Goal: Book appointment/travel/reservation

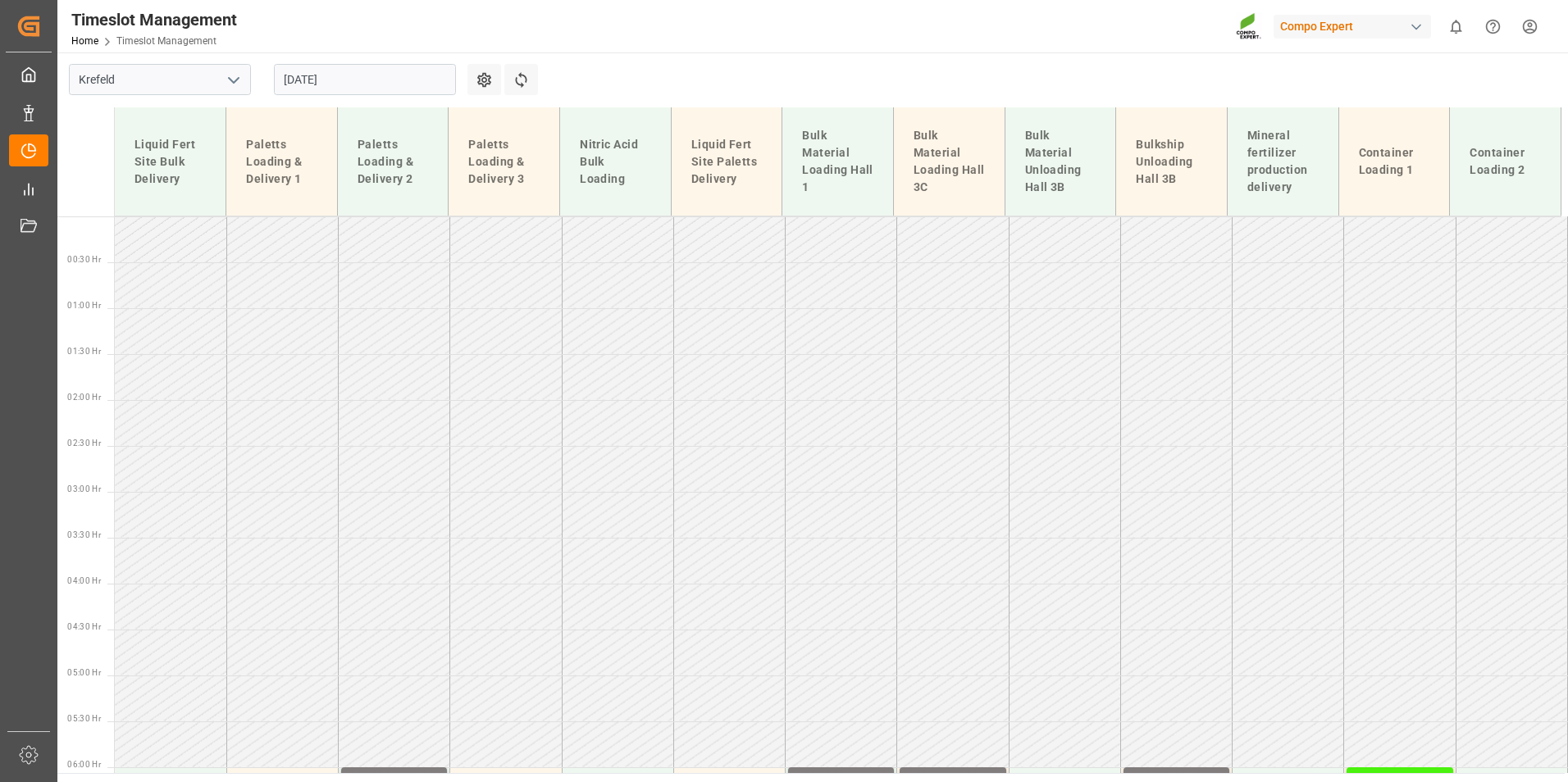
scroll to position [960, 0]
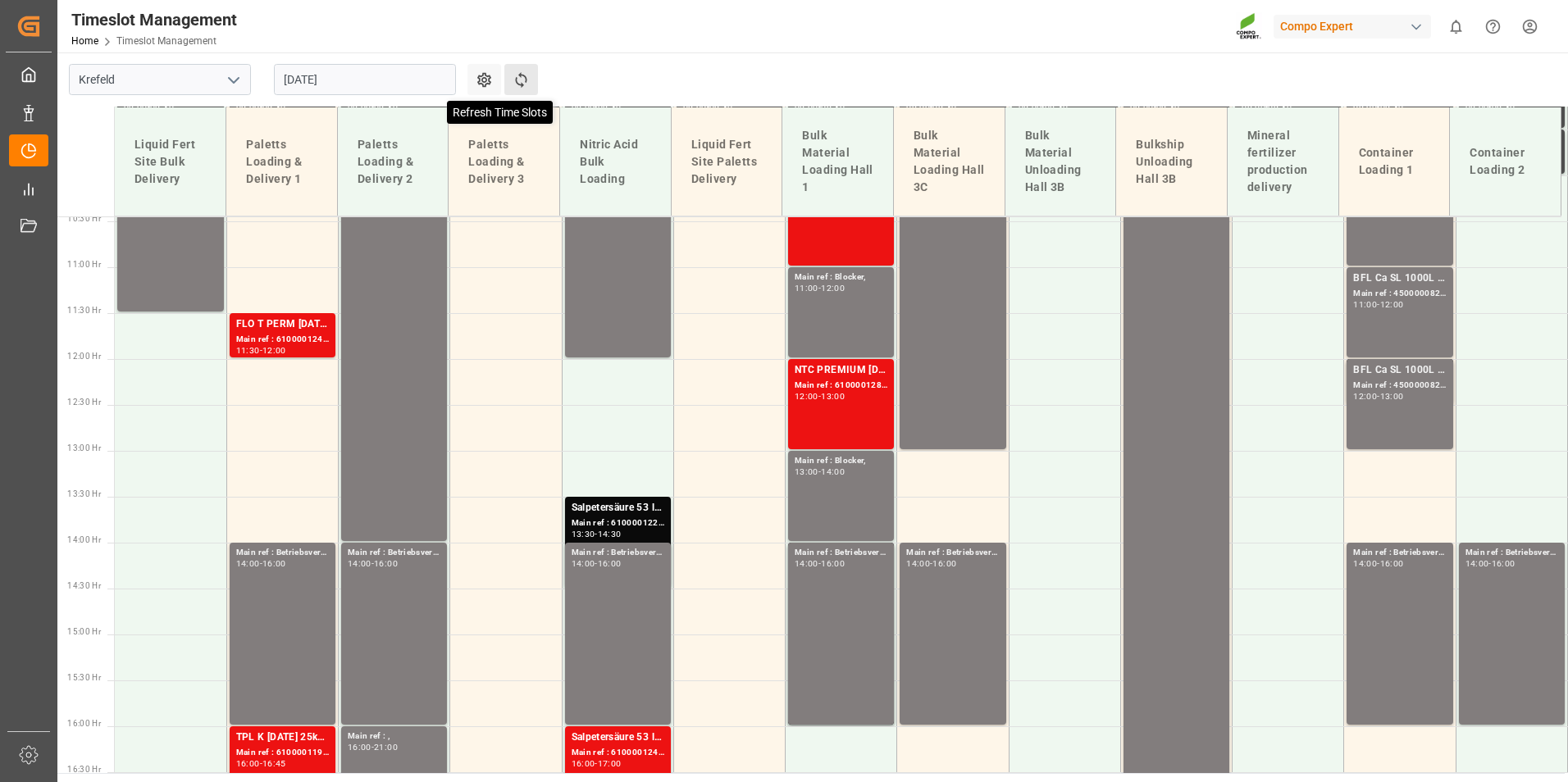
click at [525, 74] on icon at bounding box center [521, 80] width 17 height 17
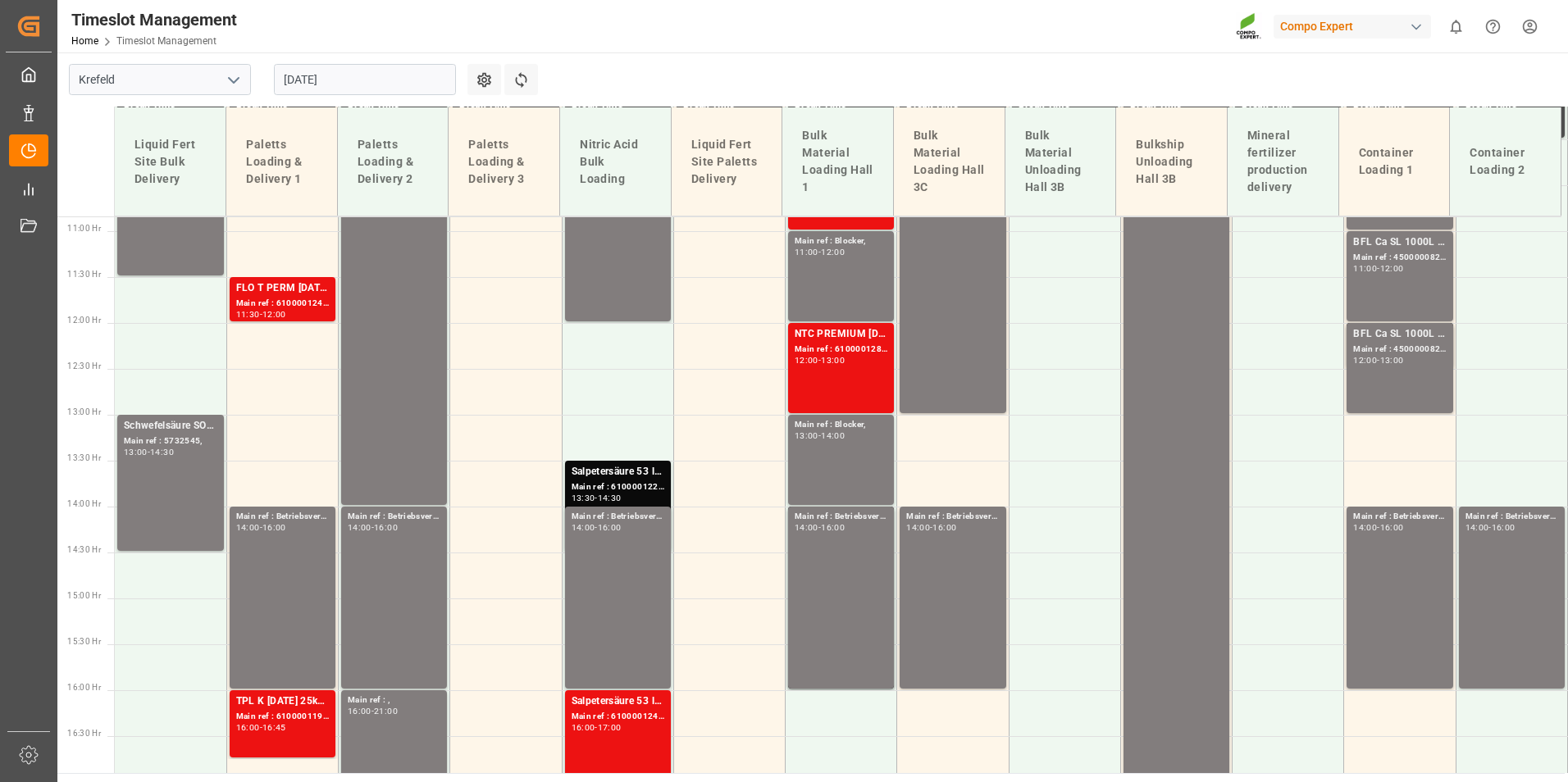
scroll to position [1051, 0]
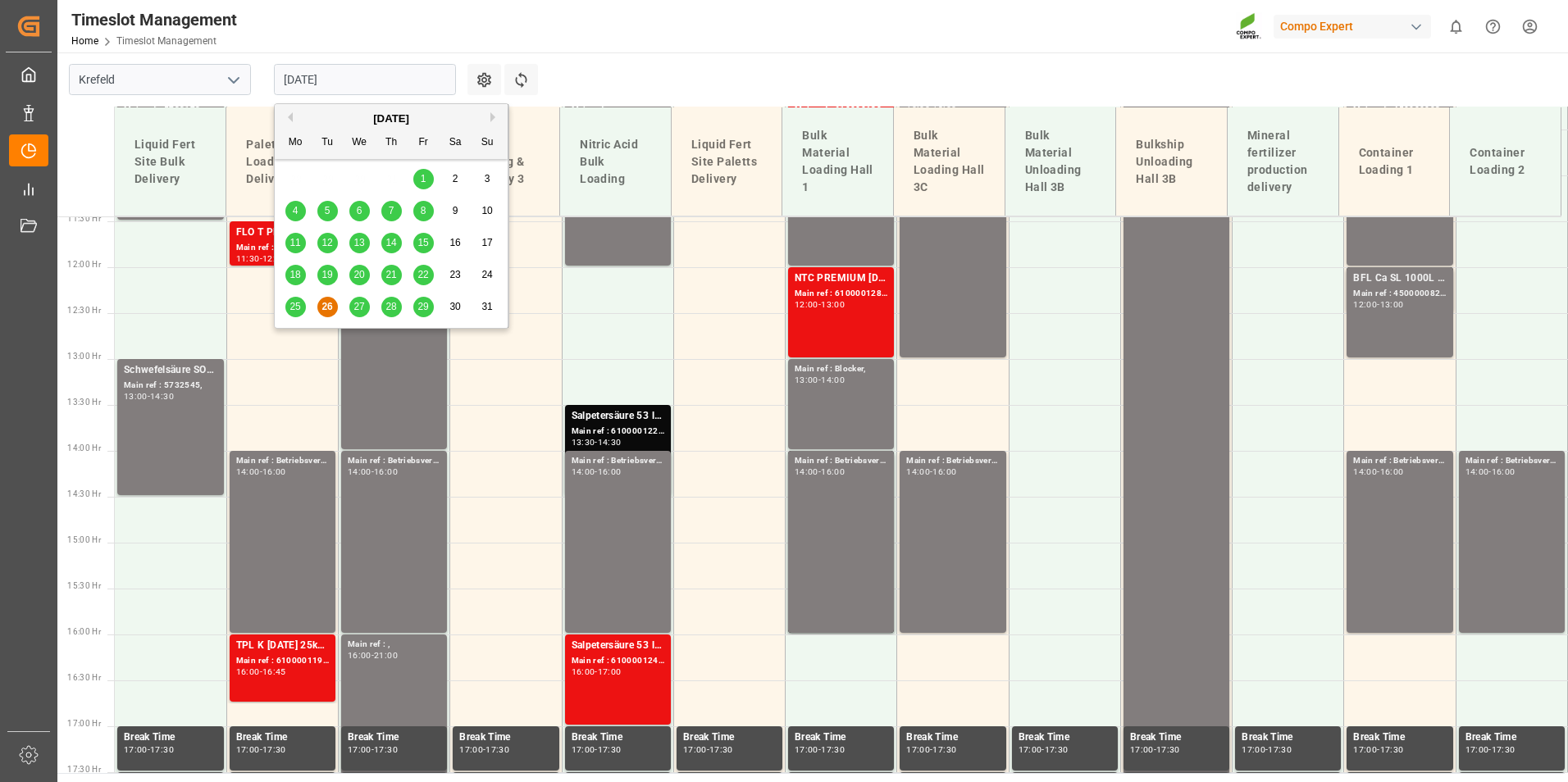
click at [412, 72] on input "[DATE]" at bounding box center [365, 79] width 182 height 32
click at [352, 311] on div "27" at bounding box center [359, 307] width 20 height 20
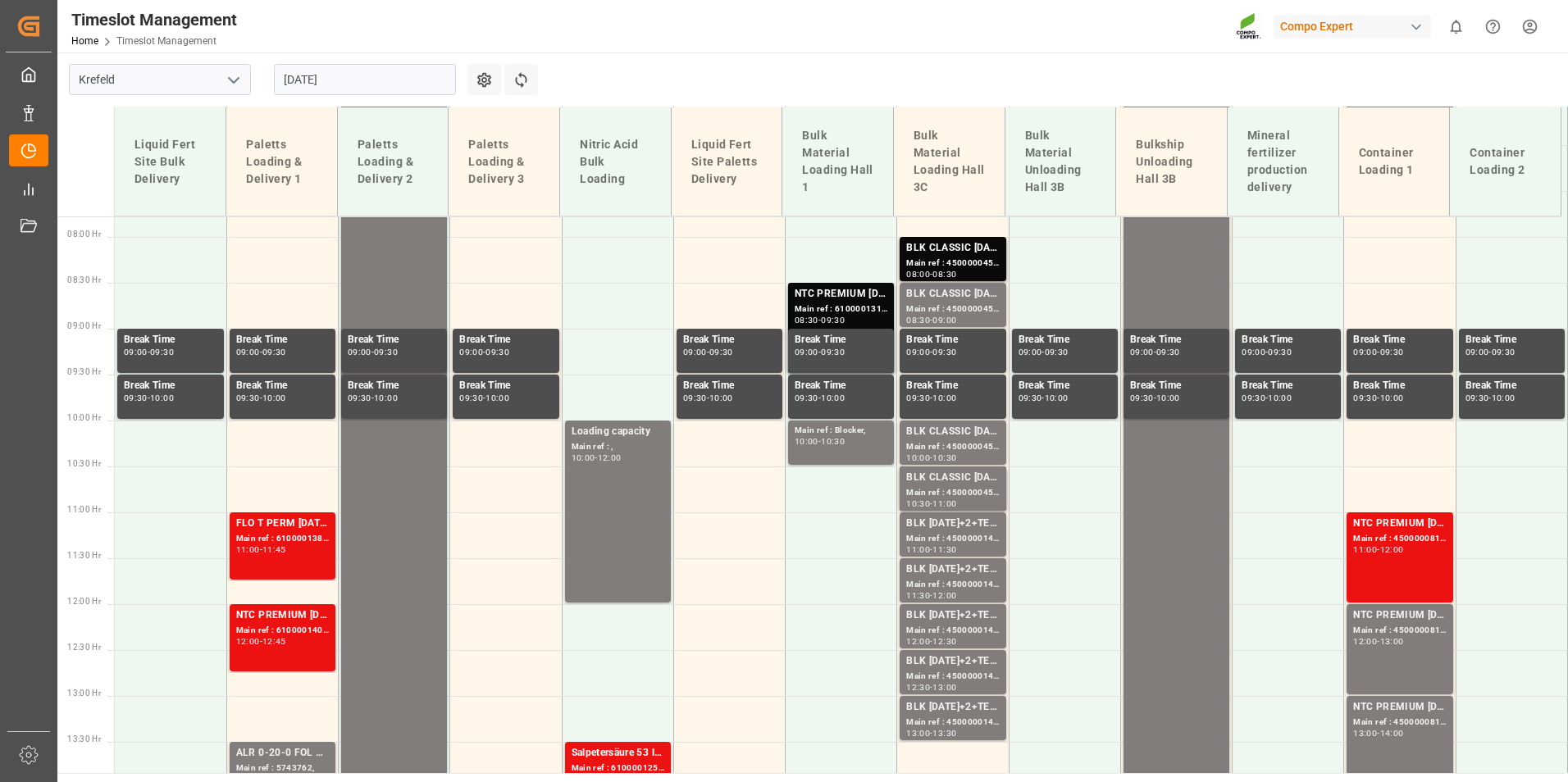
scroll to position [642, 0]
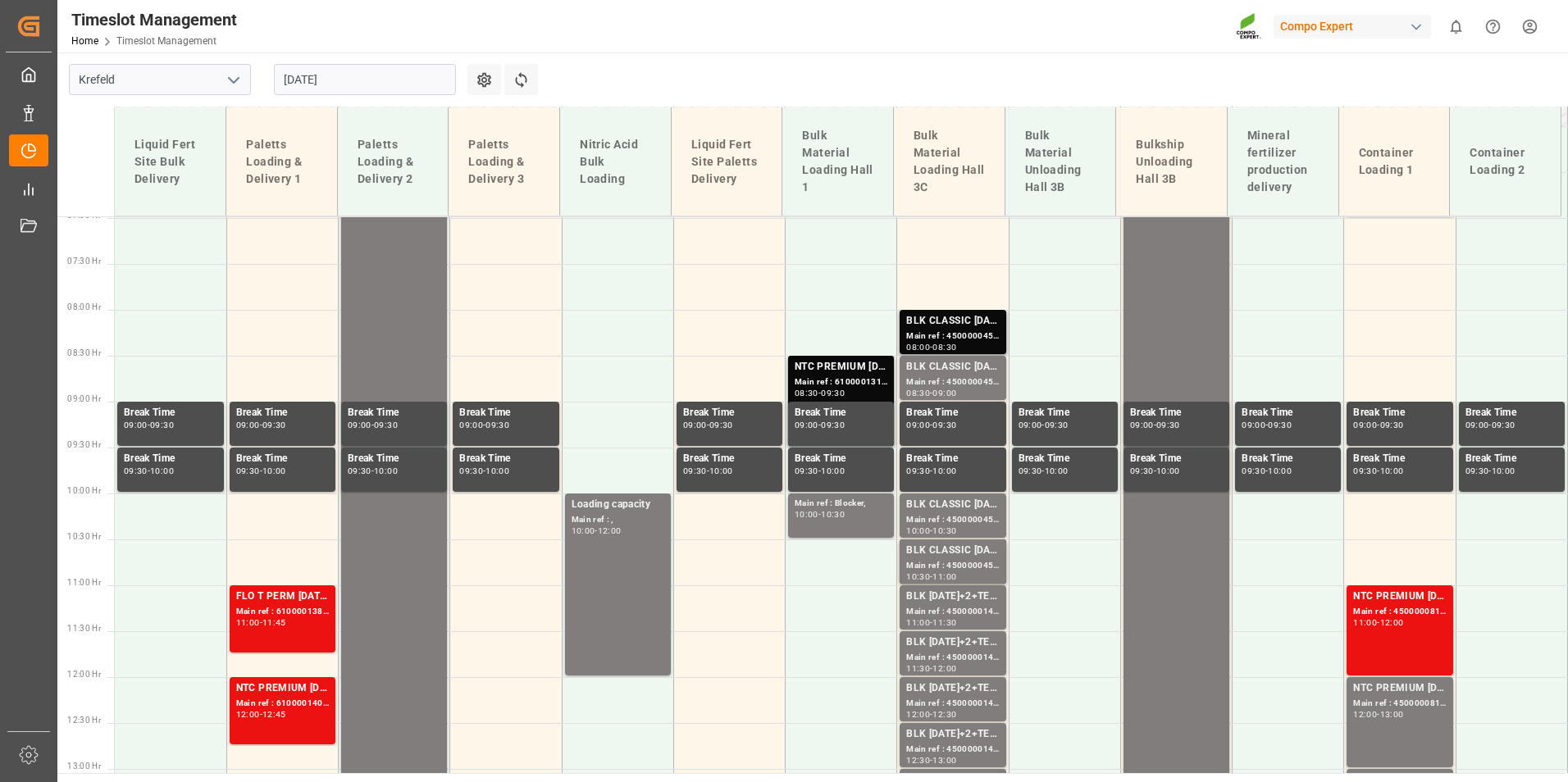
click at [944, 331] on div "Main ref : 4500000453, 2000000389;" at bounding box center [952, 336] width 93 height 14
click at [956, 373] on div "BLK CLASSIC [DATE]+3+TE BULK;" at bounding box center [952, 367] width 93 height 16
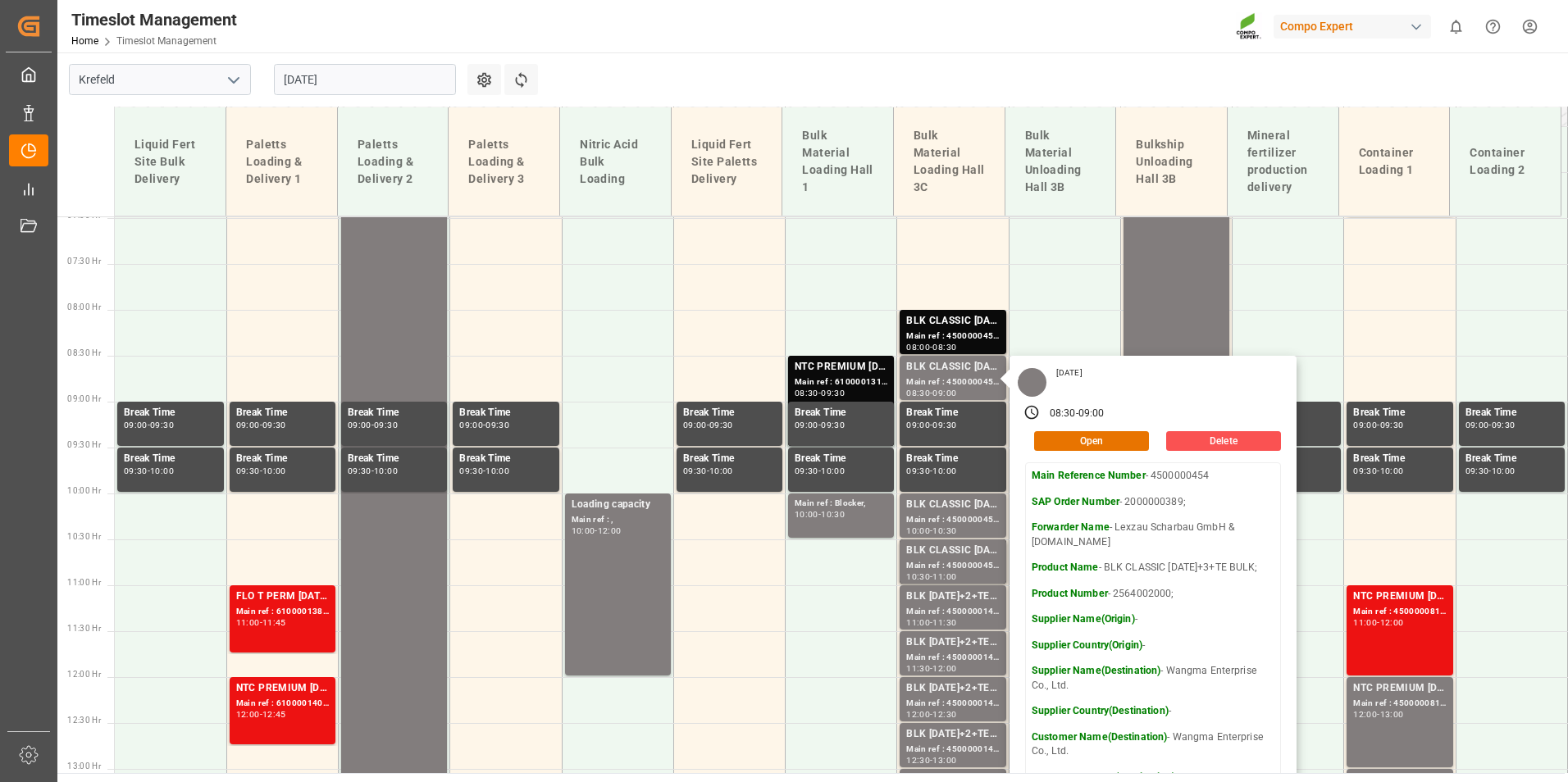
scroll to position [723, 0]
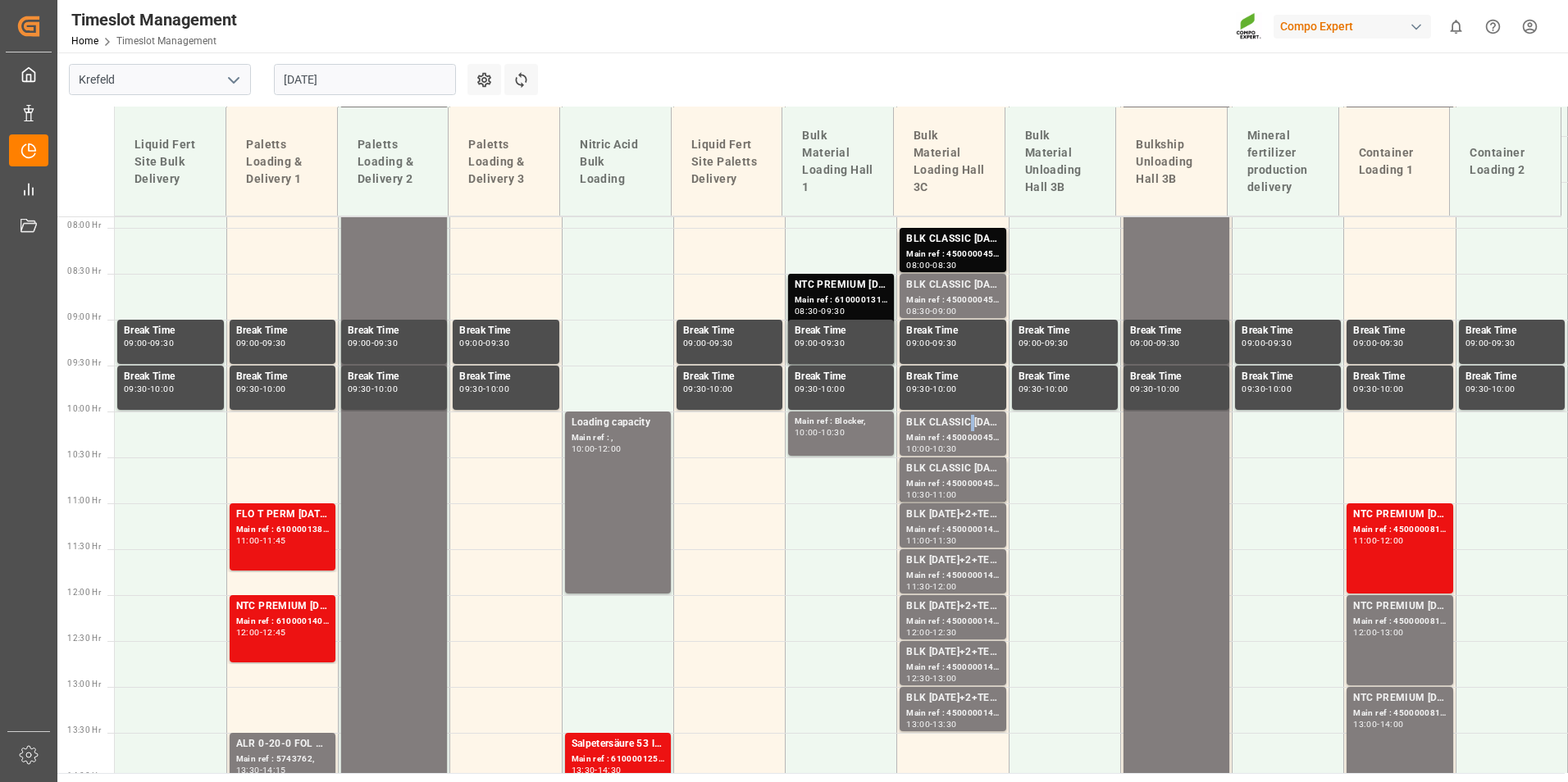
click at [967, 430] on div "BLK CLASSIC [DATE]+3+TE BULK;" at bounding box center [952, 423] width 93 height 16
click at [943, 468] on div "BLK CLASSIC [DATE]+3+TE BULK;" at bounding box center [952, 469] width 93 height 16
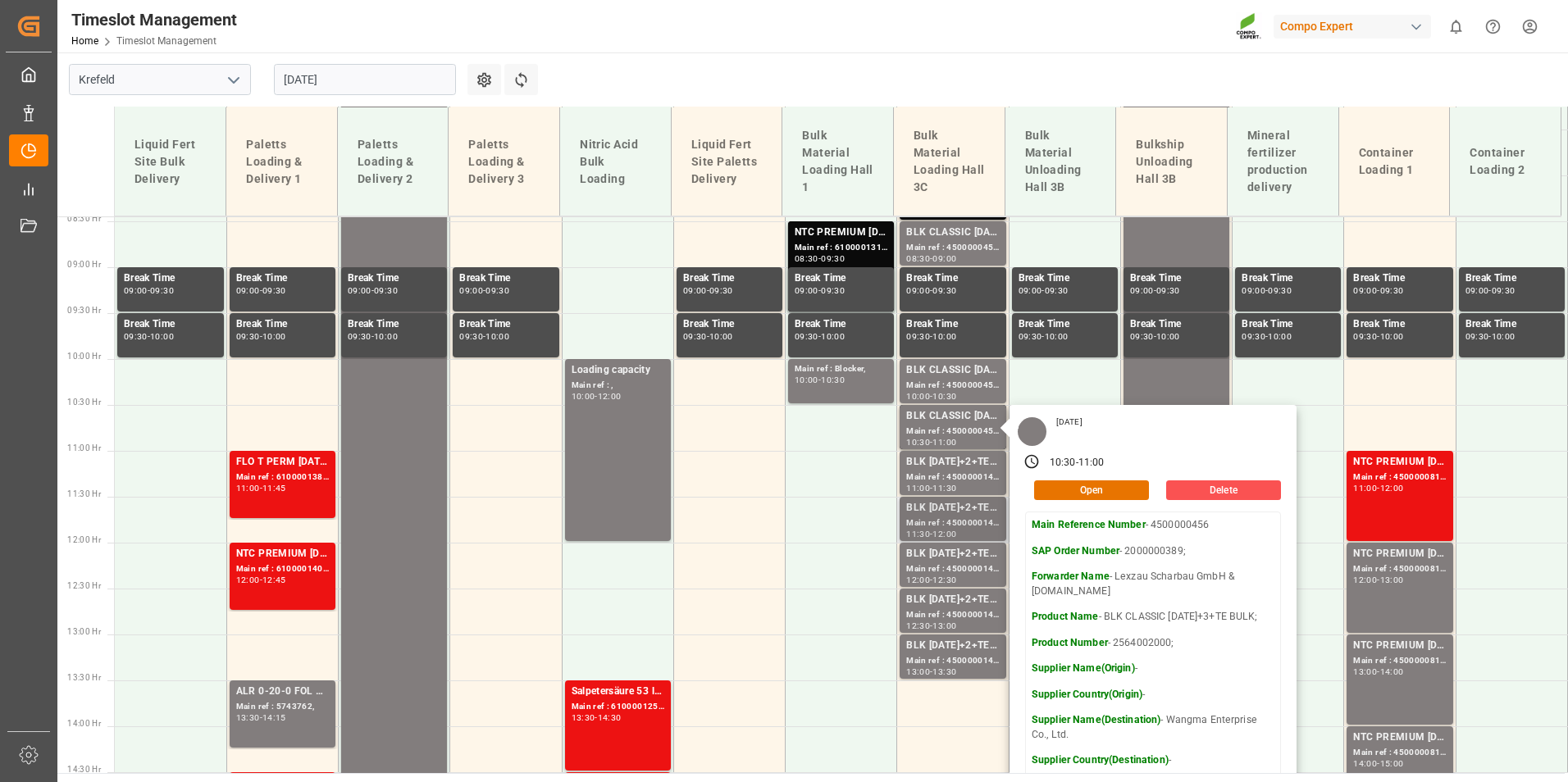
scroll to position [805, 0]
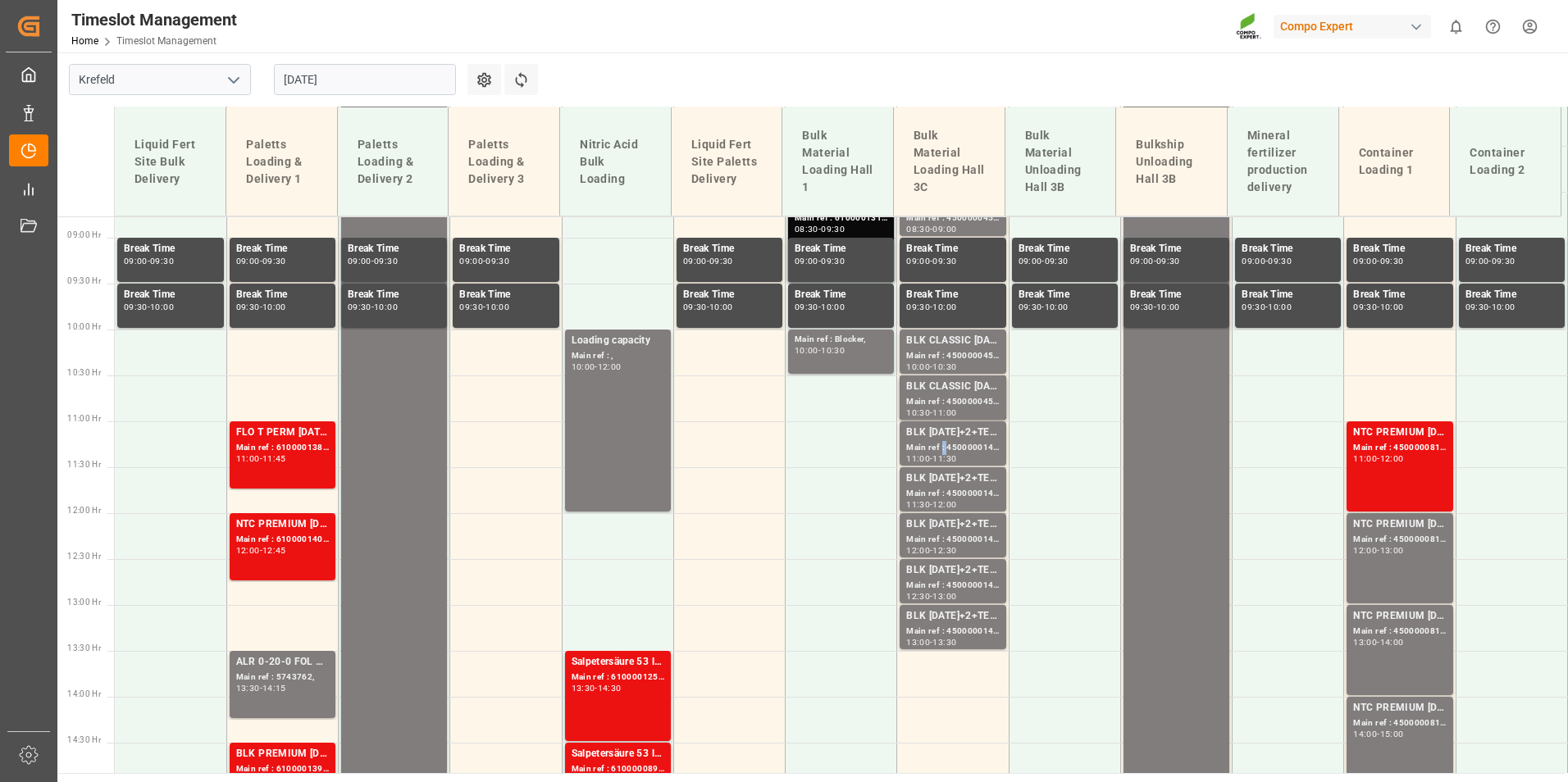
click at [939, 454] on div "Main ref : 4500000145, 2000000108;" at bounding box center [952, 448] width 93 height 14
click at [946, 487] on div "Main ref : 4500000147, 2000000108;" at bounding box center [952, 494] width 93 height 14
click at [946, 519] on div "BLK [DATE]+2+TE (GW) BULK;" at bounding box center [952, 524] width 93 height 16
click at [944, 564] on div "BLK [DATE]+2+TE (GW) BULK;" at bounding box center [952, 570] width 93 height 16
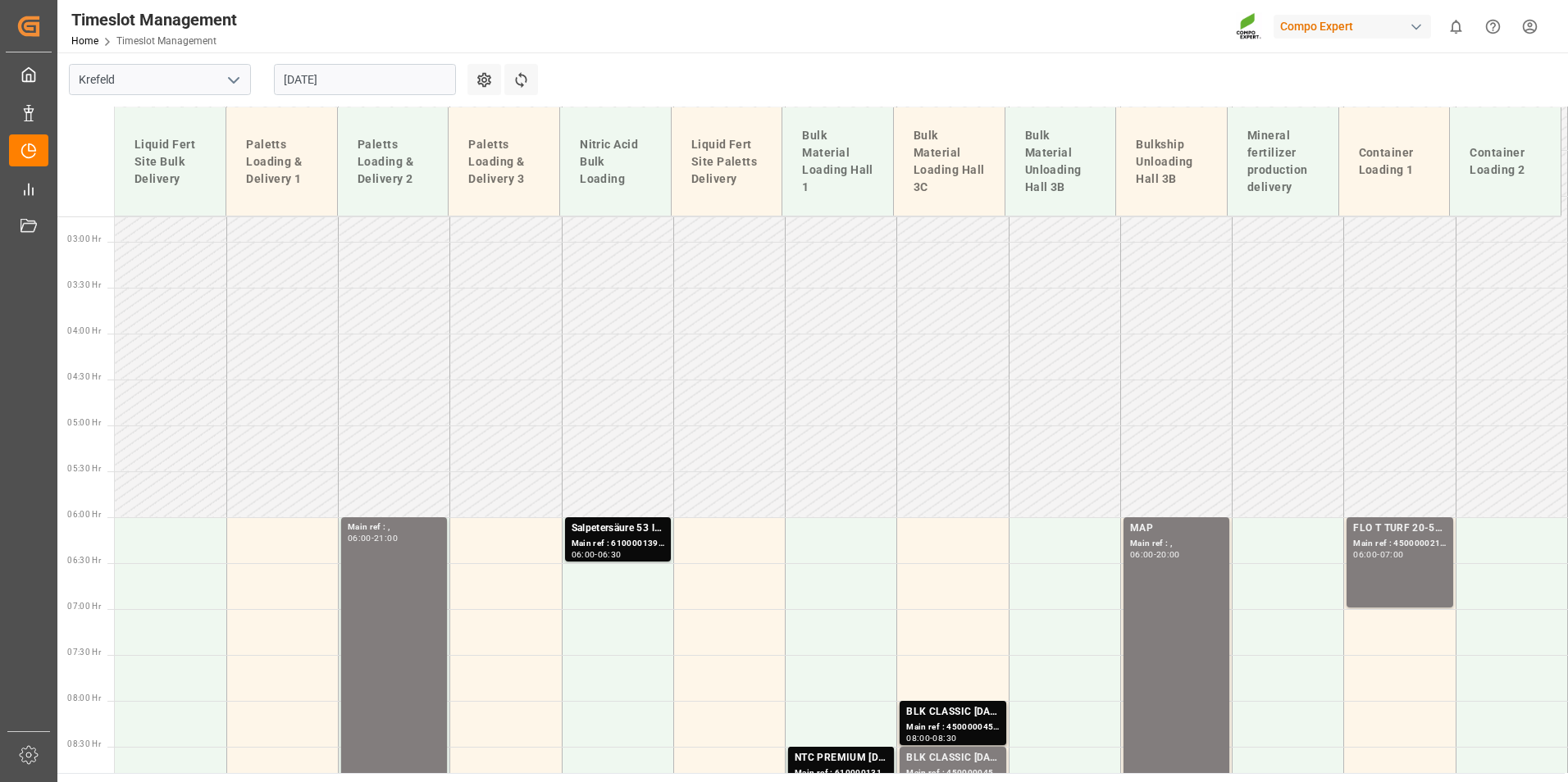
scroll to position [231, 0]
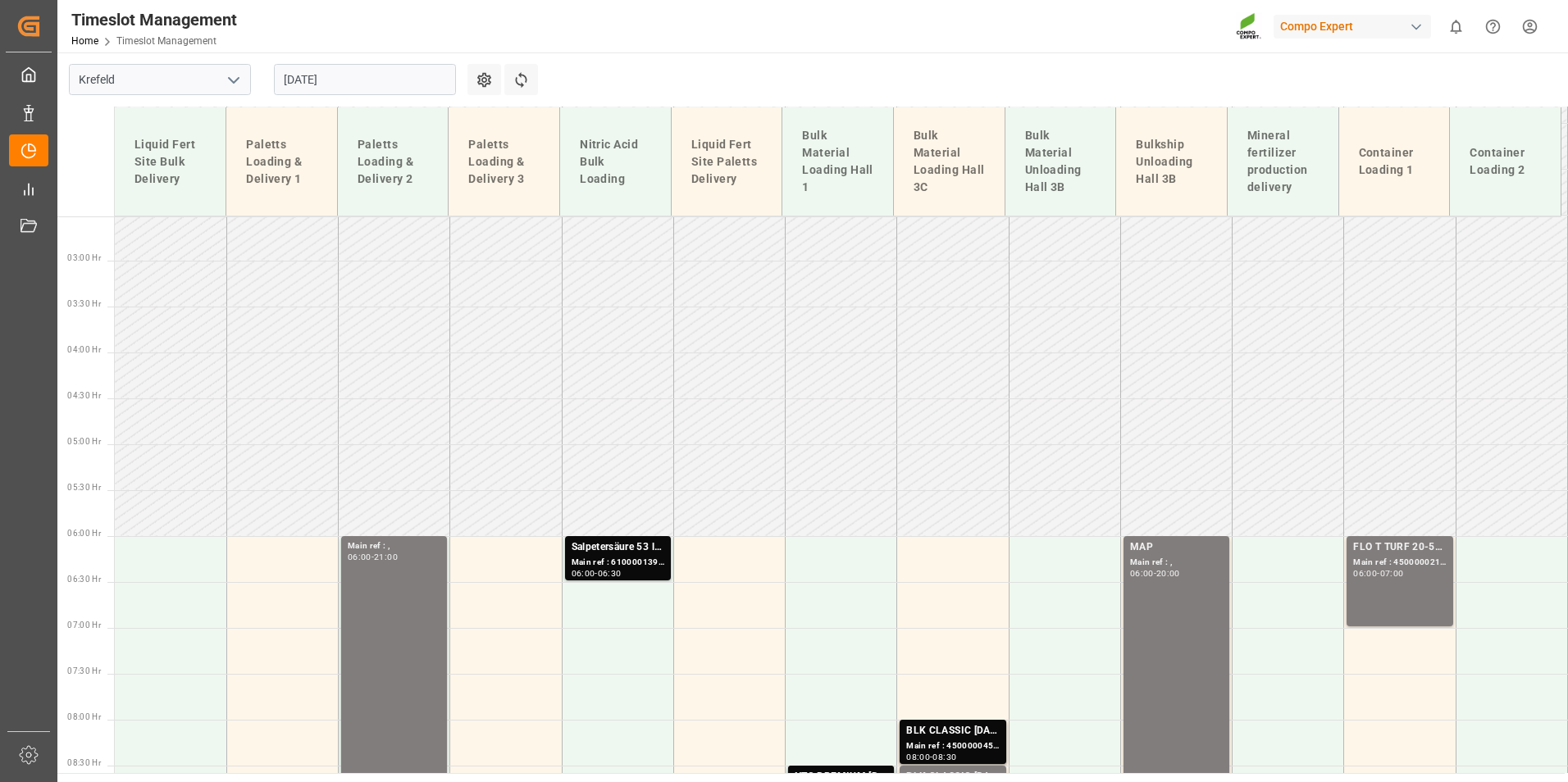
click at [400, 82] on input "[DATE]" at bounding box center [365, 79] width 182 height 32
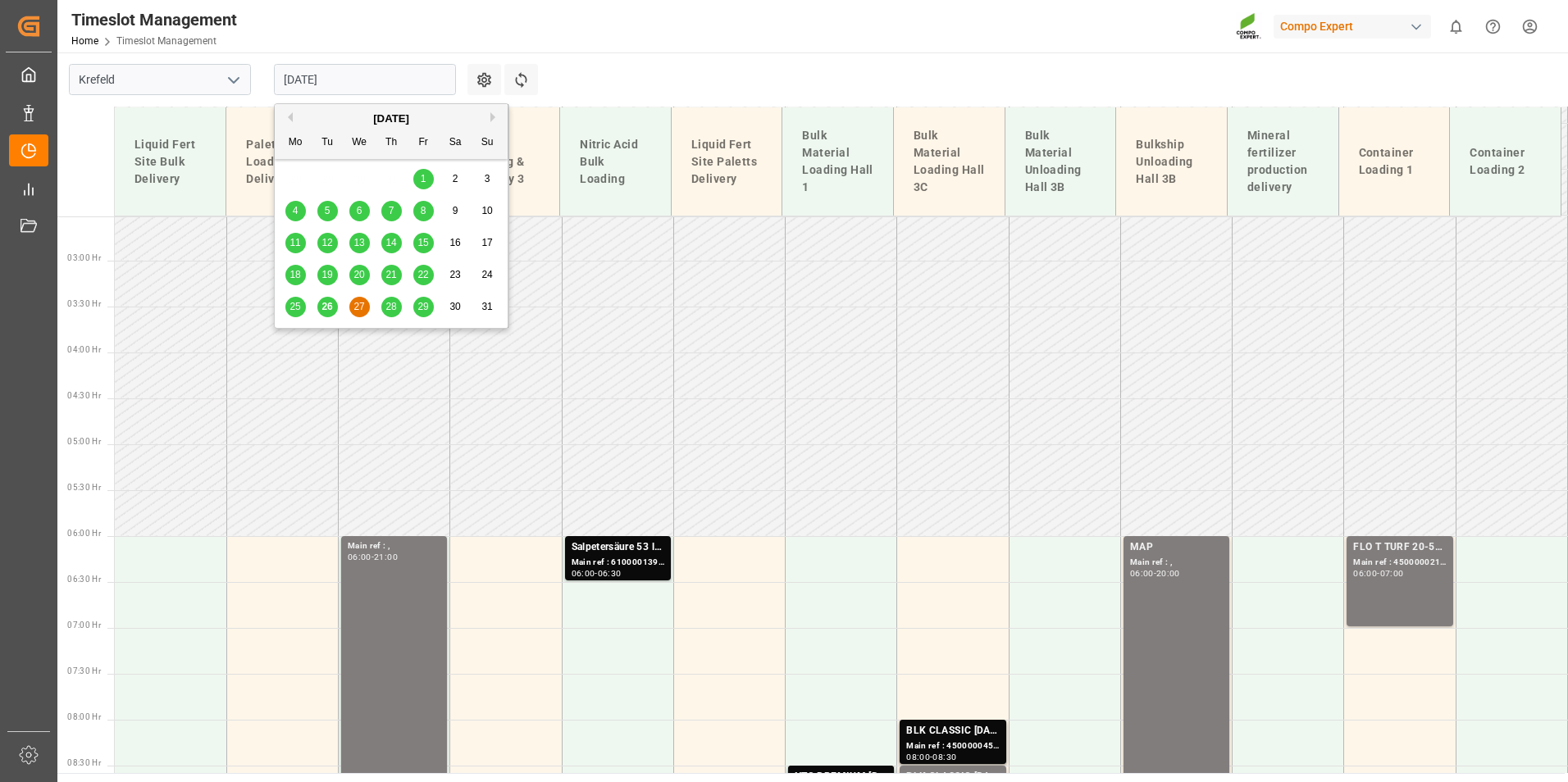
click at [392, 317] on div "28" at bounding box center [391, 307] width 20 height 20
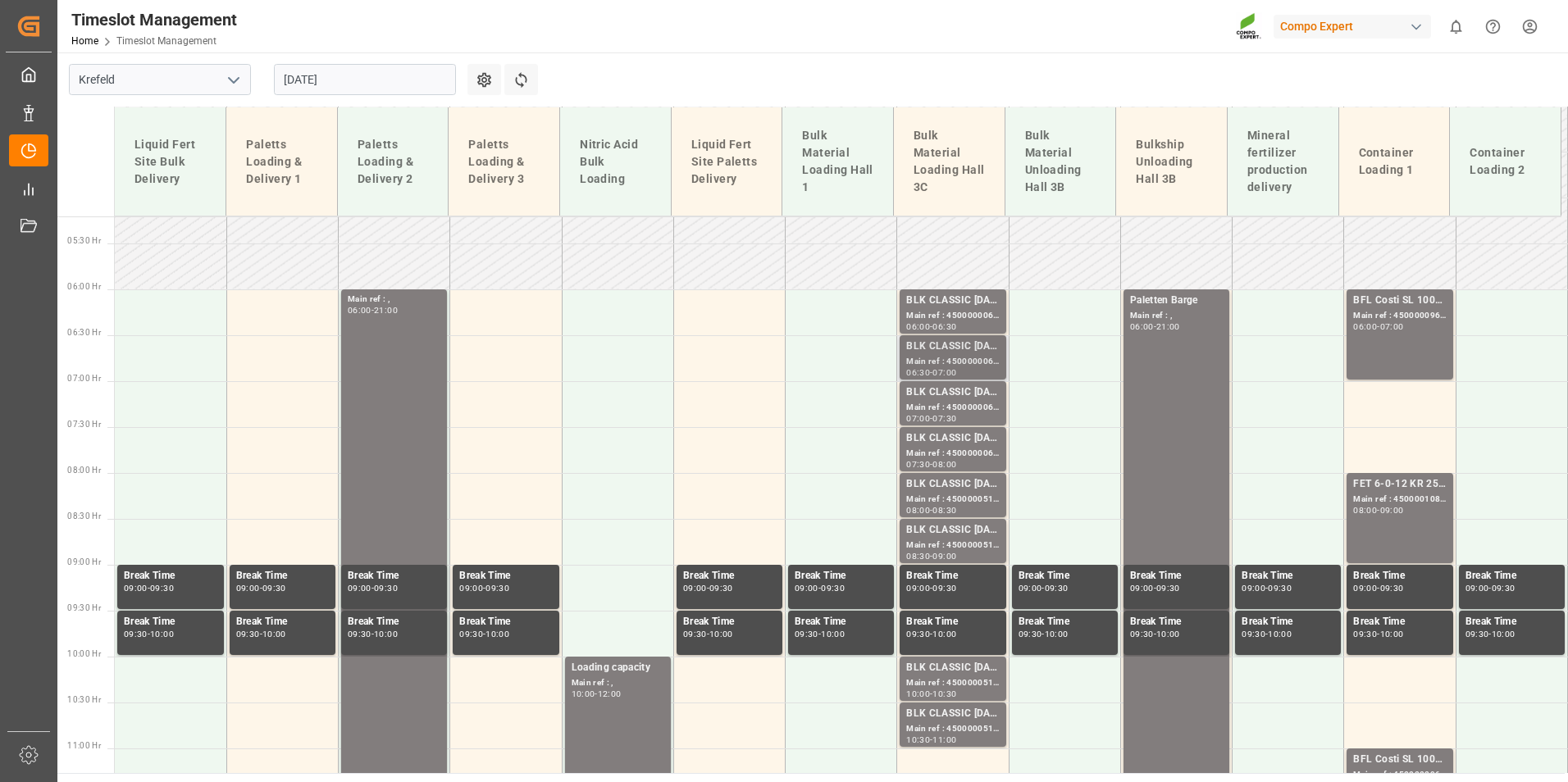
scroll to position [477, 0]
click at [955, 317] on div "Main ref : 4500000066, 2000000015;" at bounding box center [952, 317] width 93 height 14
click at [955, 367] on div "Main ref : 4500000069, 2000000015;" at bounding box center [952, 363] width 93 height 14
click at [961, 404] on div "Main ref : 4500000067, 2000000015;" at bounding box center [952, 409] width 93 height 14
click at [942, 456] on div "Main ref : 4500000068, 2000000015;" at bounding box center [952, 454] width 93 height 14
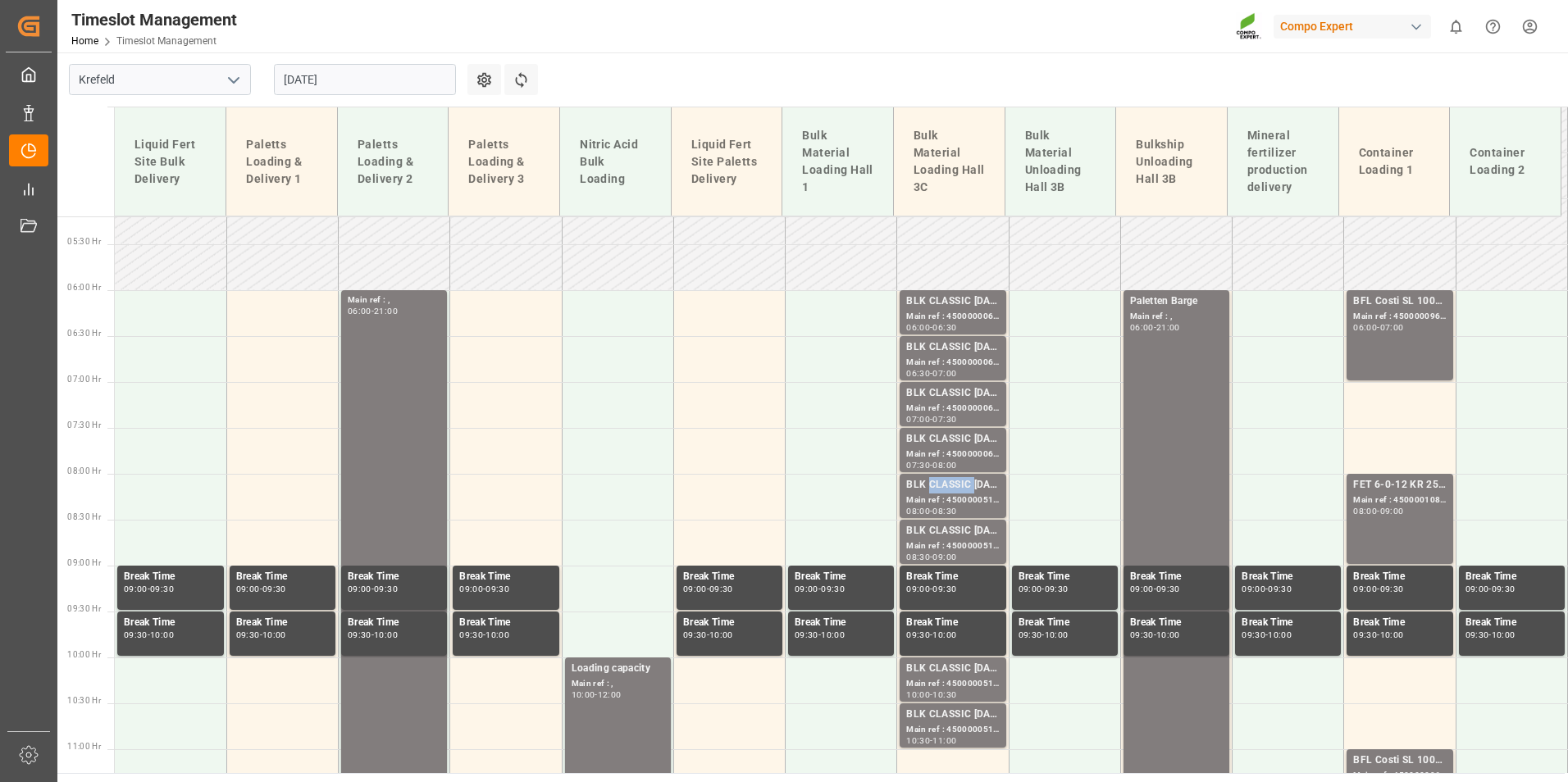
click at [931, 488] on div "BLK CLASSIC [DATE]+3+TE BULK;" at bounding box center [952, 485] width 93 height 16
click at [397, 82] on input "[DATE]" at bounding box center [365, 79] width 182 height 32
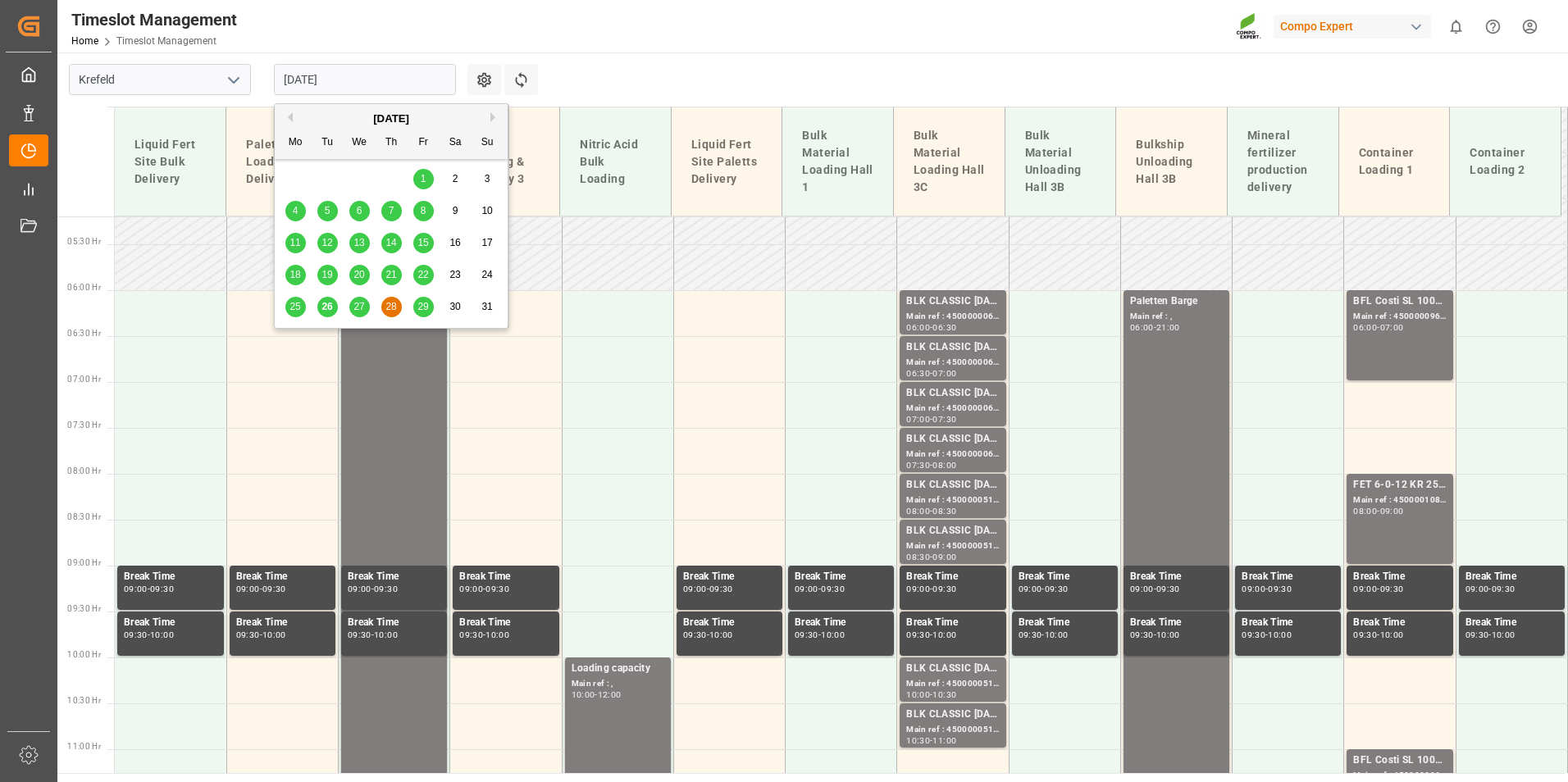
click at [420, 312] on span "29" at bounding box center [422, 306] width 11 height 11
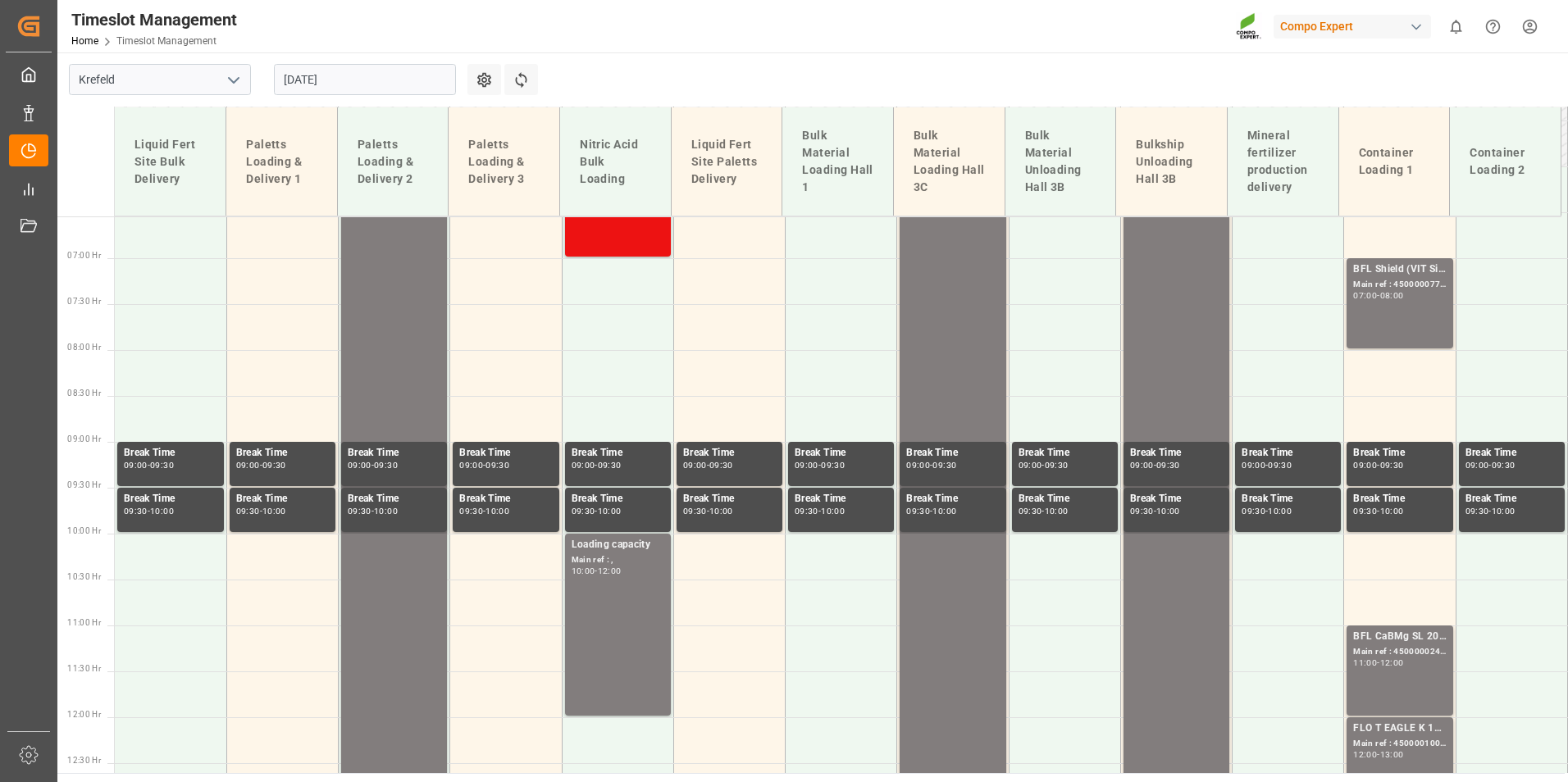
scroll to position [395, 0]
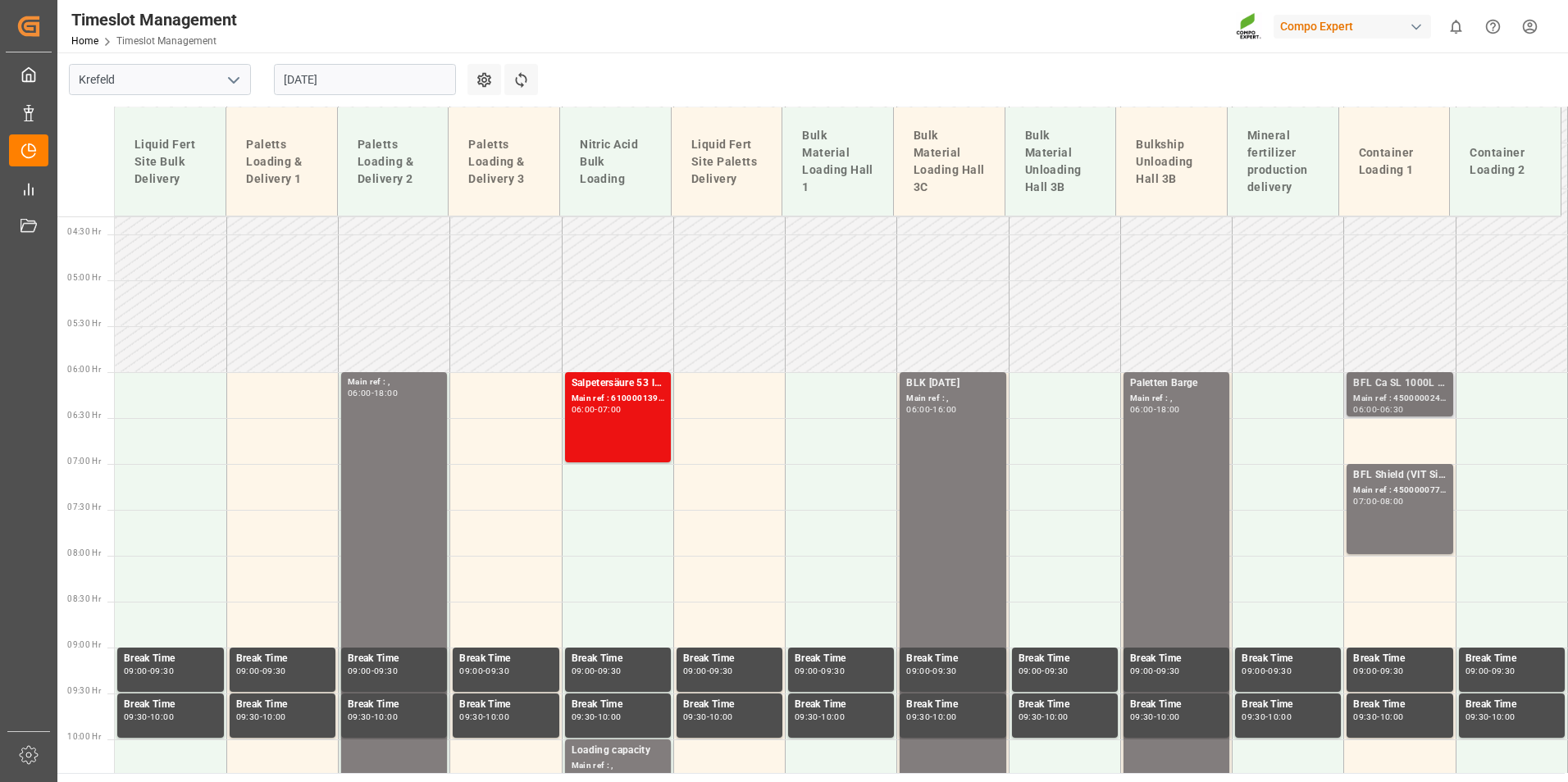
click at [1380, 387] on div "BFL Ca SL 1000L IBC MTO;" at bounding box center [1399, 383] width 93 height 16
click at [1379, 495] on div "Main ref : 4500000776, 2000000607;" at bounding box center [1399, 491] width 93 height 14
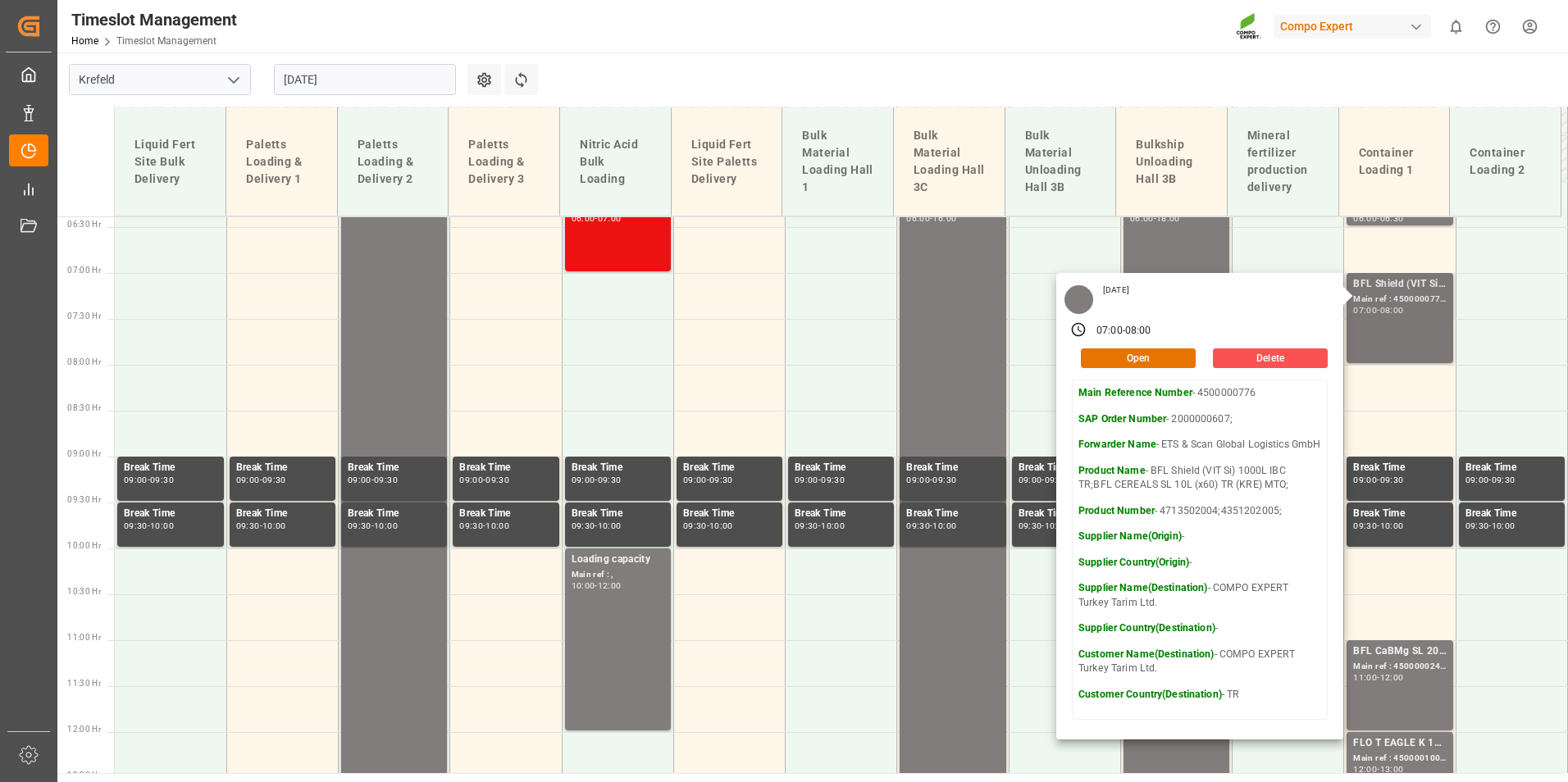
scroll to position [805, 0]
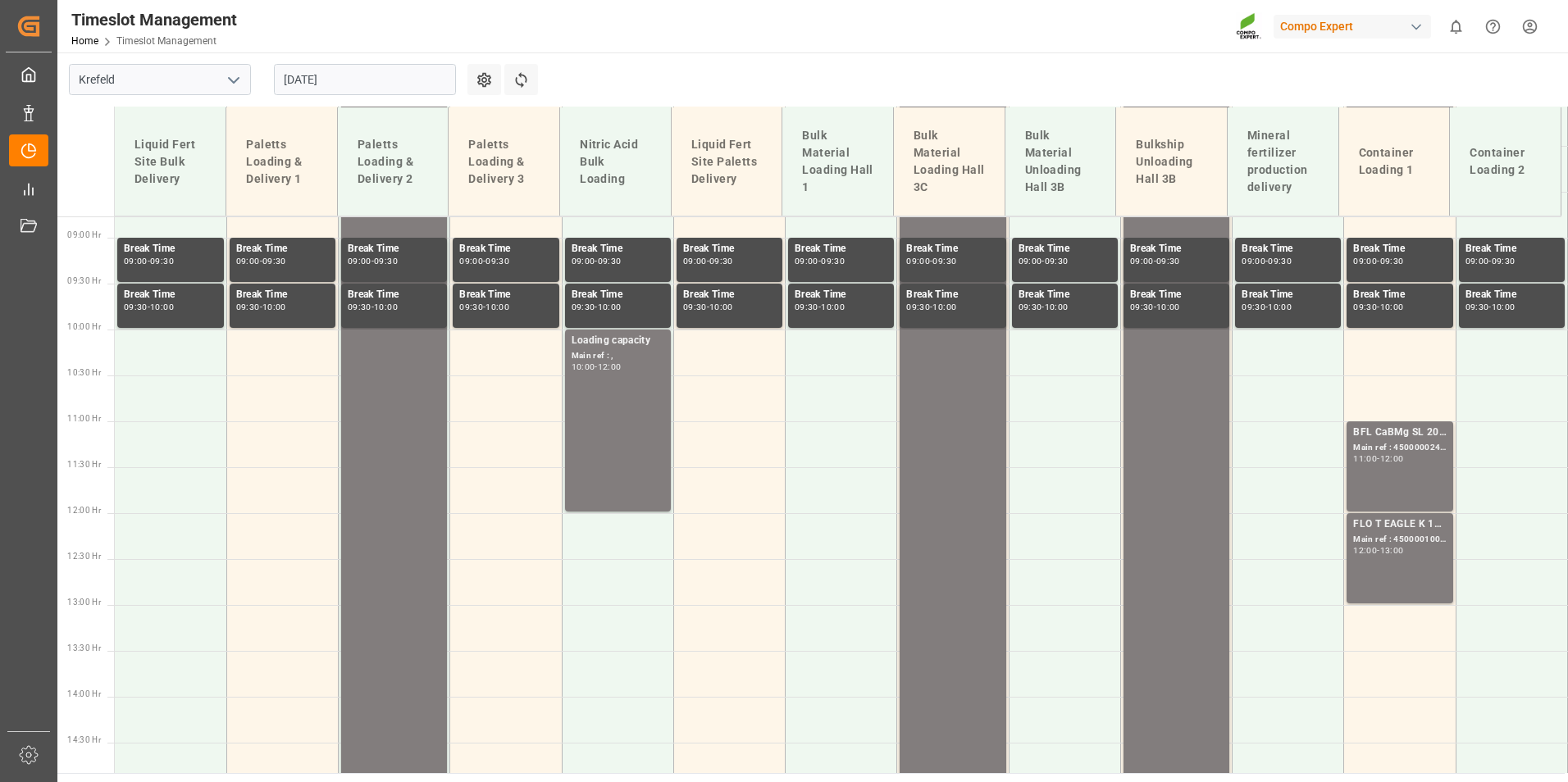
click at [1388, 496] on div "BFL CaBMg SL 20L (x48) EN,IN MTO; Main ref : 4500000244, 2000000200; 11:00 - 12…" at bounding box center [1399, 467] width 93 height 84
